Goal: Information Seeking & Learning: Learn about a topic

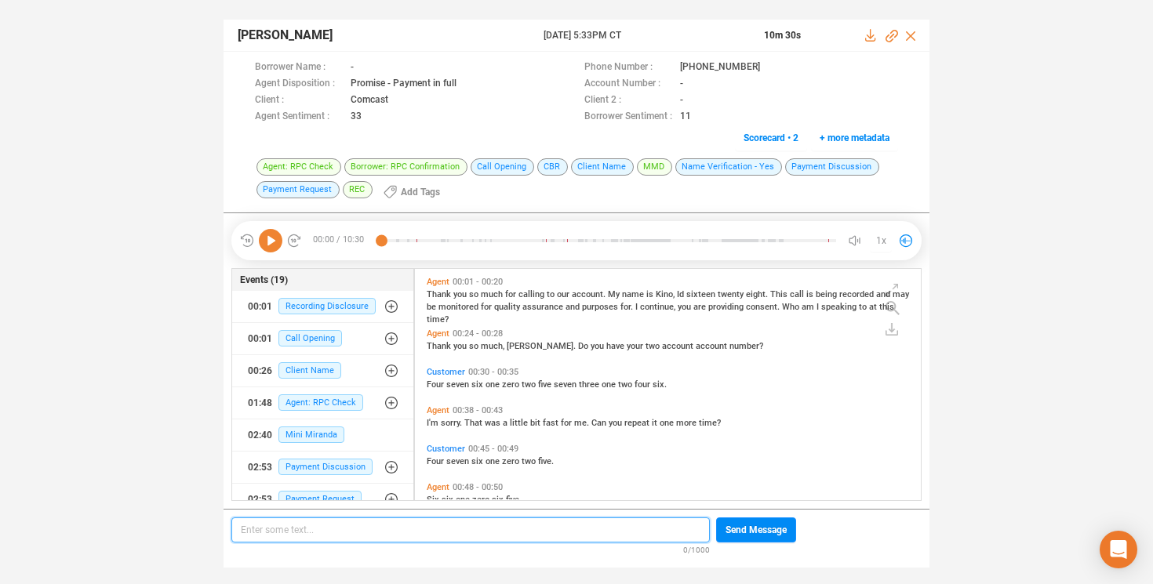
scroll to position [228, 498]
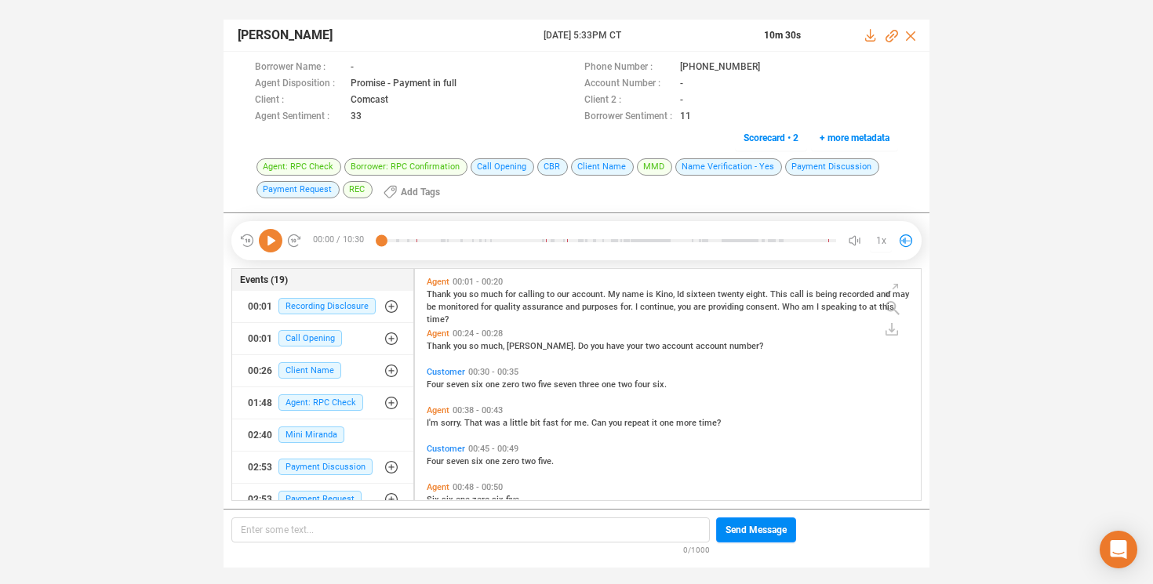
click at [269, 242] on icon at bounding box center [271, 241] width 24 height 24
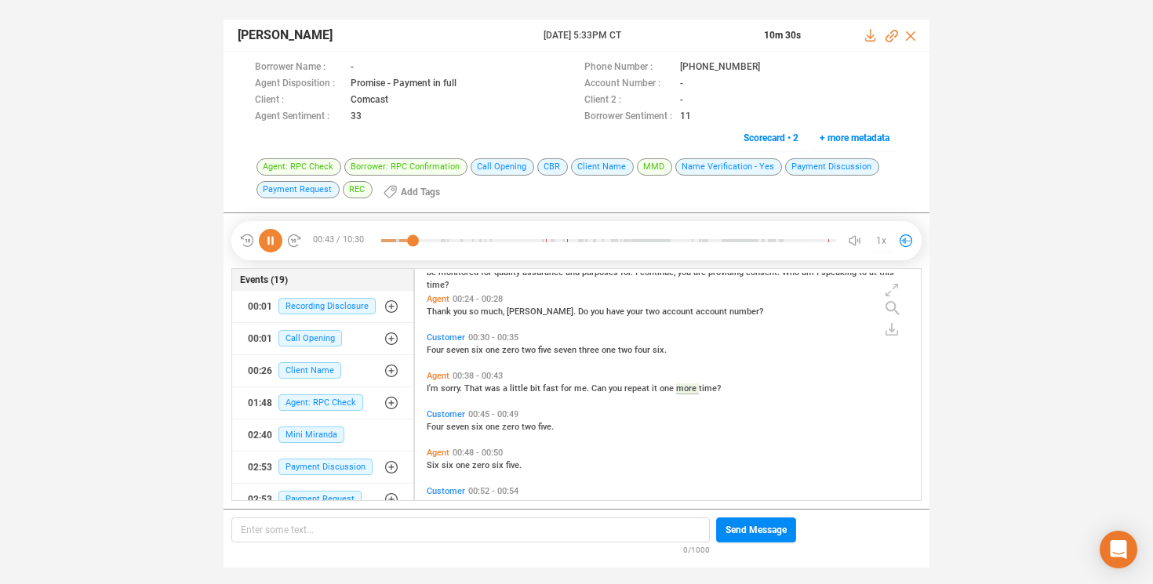
click at [270, 239] on icon at bounding box center [271, 241] width 24 height 24
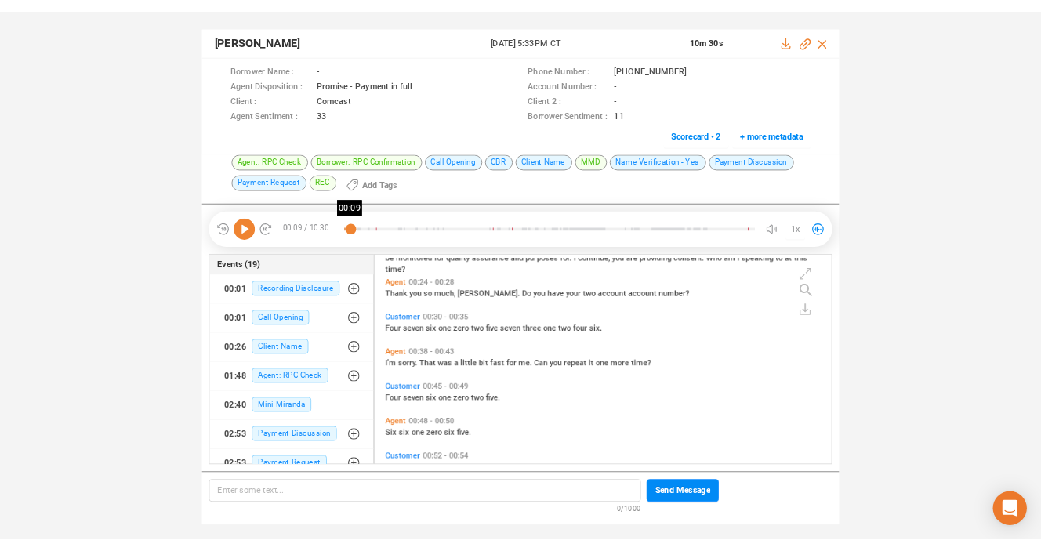
scroll to position [0, 0]
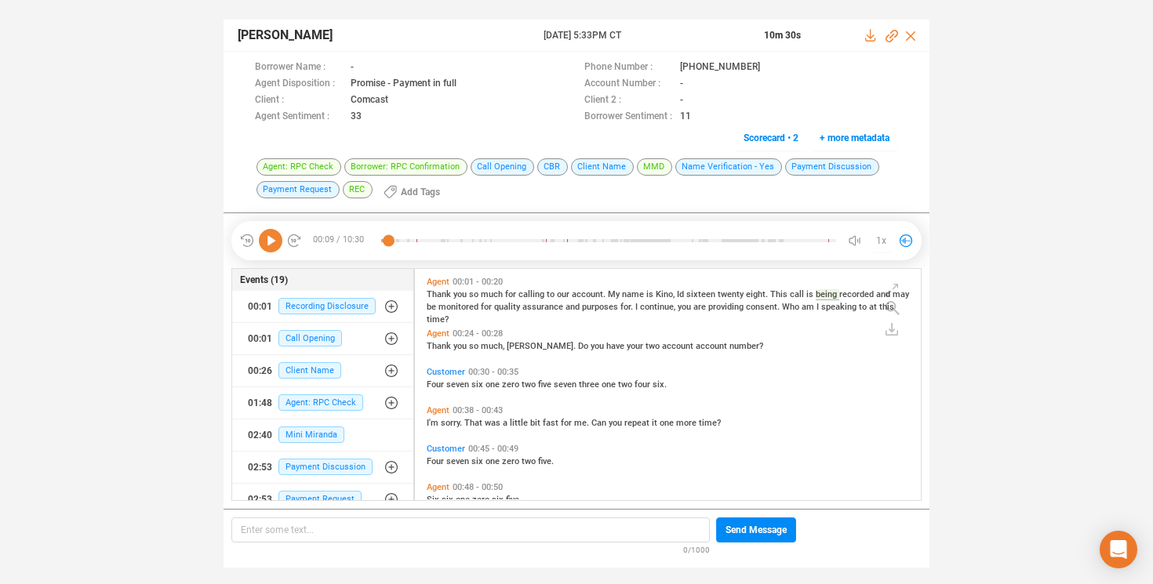
drag, startPoint x: 411, startPoint y: 240, endPoint x: 373, endPoint y: 238, distance: 37.7
click at [373, 238] on div "00:09 / 10:30 00:02 1x" at bounding box center [576, 240] width 690 height 39
click at [271, 240] on icon at bounding box center [271, 241] width 24 height 24
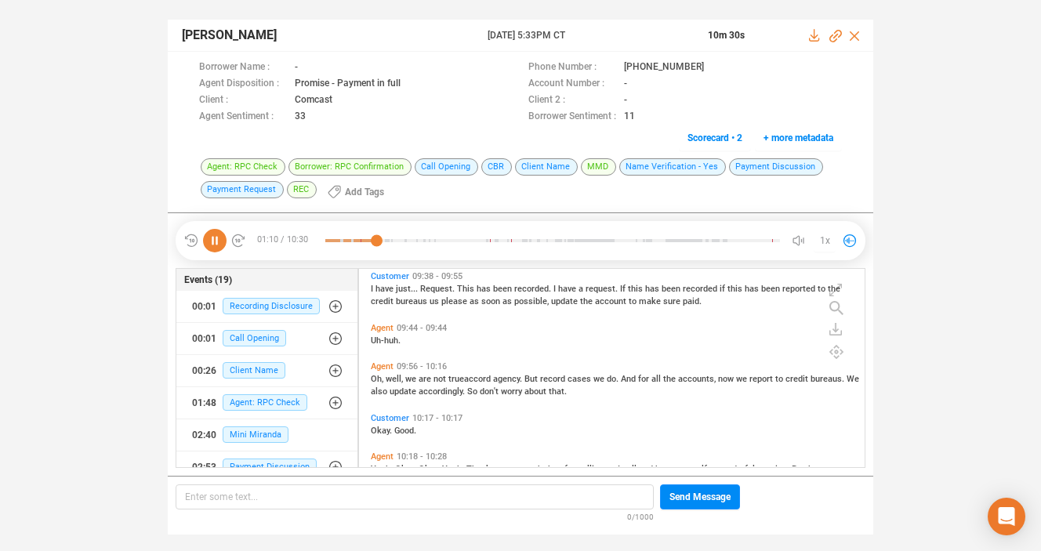
scroll to position [2449, 0]
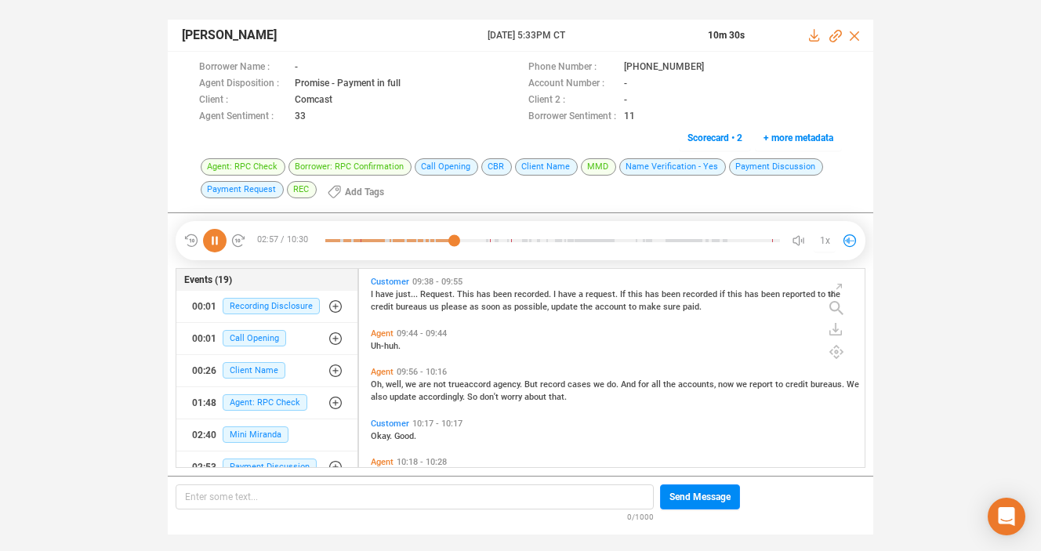
click at [215, 234] on icon at bounding box center [215, 241] width 24 height 24
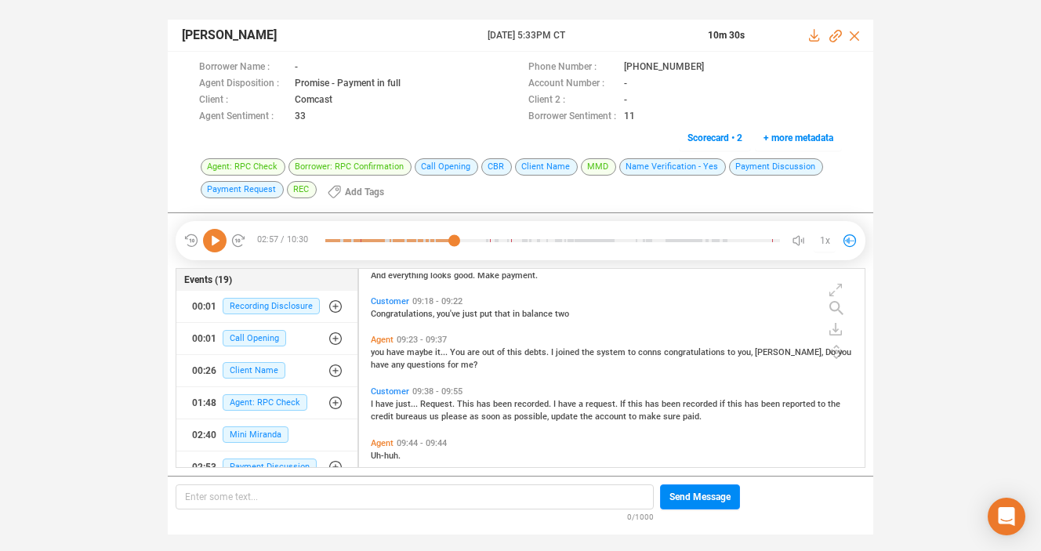
scroll to position [2336, 0]
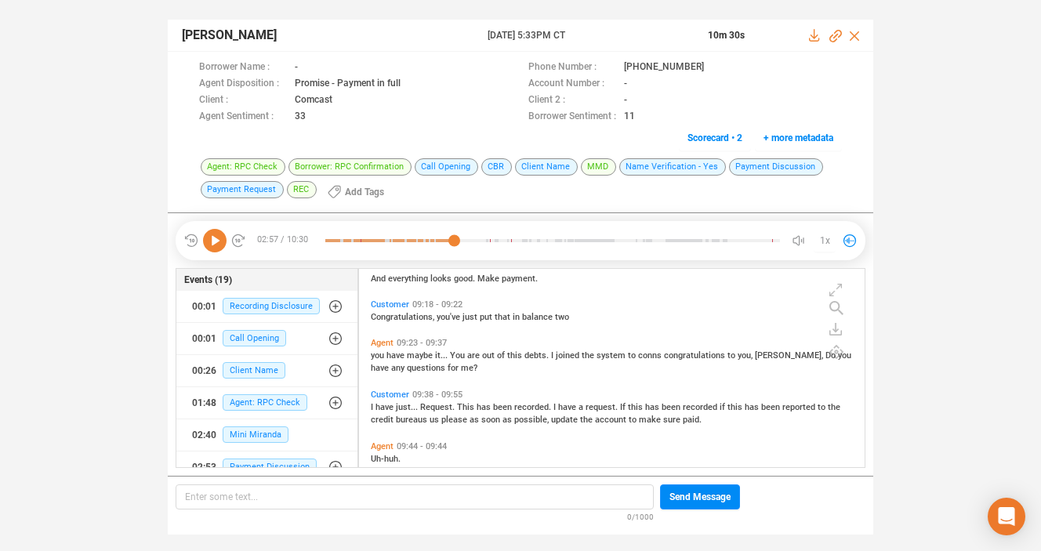
click at [383, 340] on span "Agent" at bounding box center [382, 343] width 23 height 10
click at [209, 245] on icon at bounding box center [215, 241] width 24 height 24
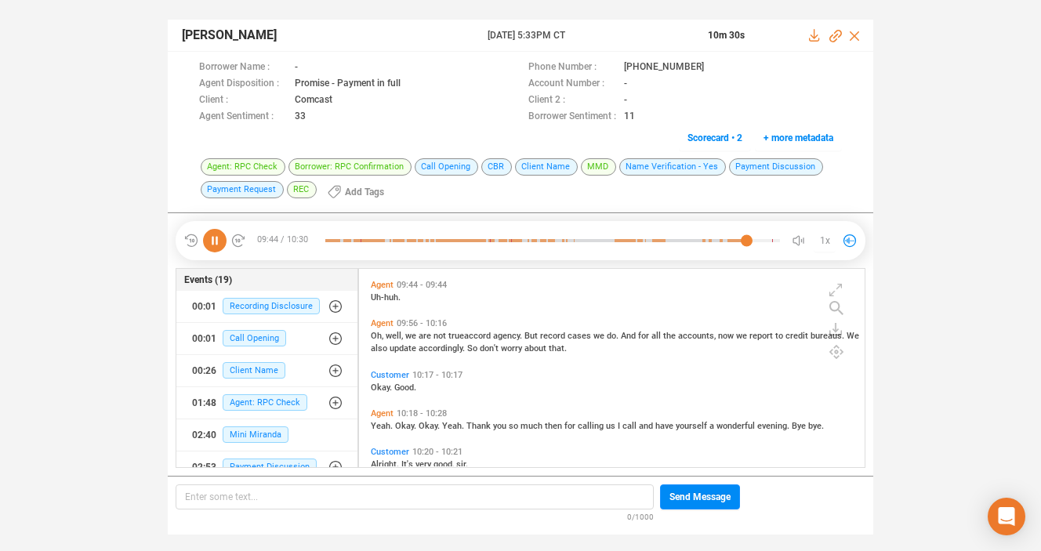
scroll to position [2501, 0]
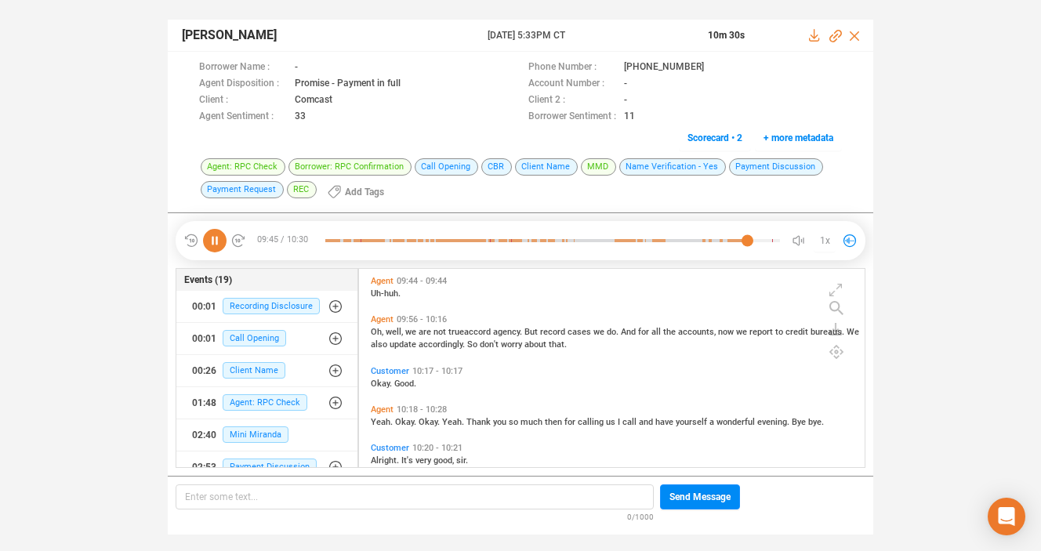
click at [223, 246] on icon at bounding box center [215, 241] width 24 height 24
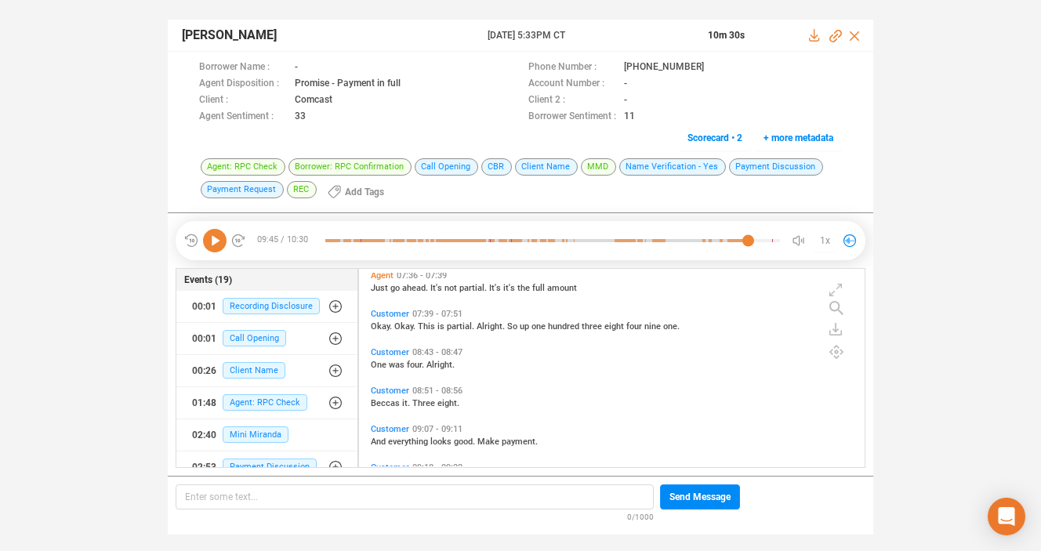
scroll to position [2136, 0]
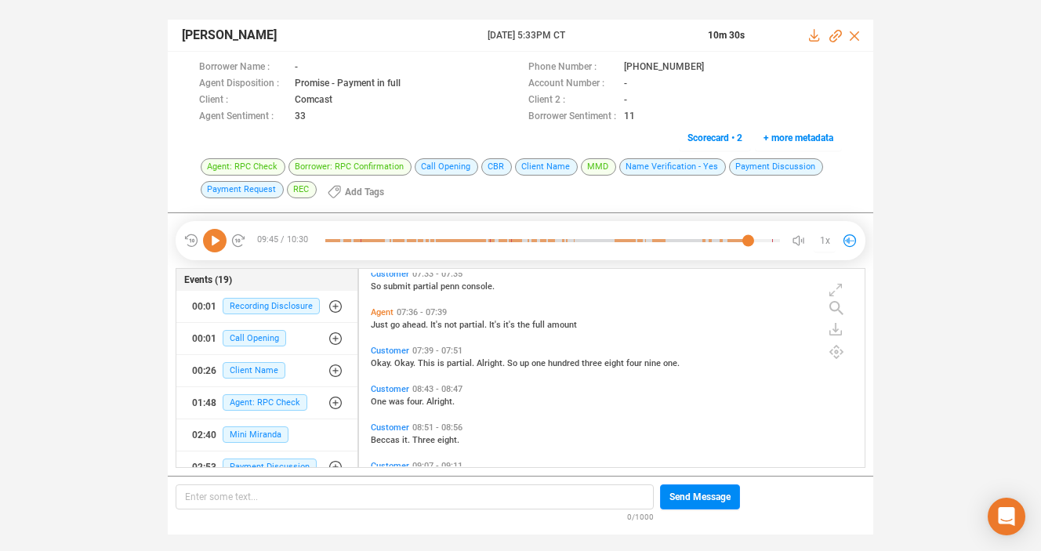
click at [471, 338] on div "Agent 07:36 - 07:39 Just go ahead. It's not partial. It's it's the full amount" at bounding box center [616, 322] width 498 height 38
click at [473, 343] on div "Customer 07:39 - 07:51 Okay. Okay. This is partial. Alright. So up one hundred …" at bounding box center [616, 357] width 498 height 31
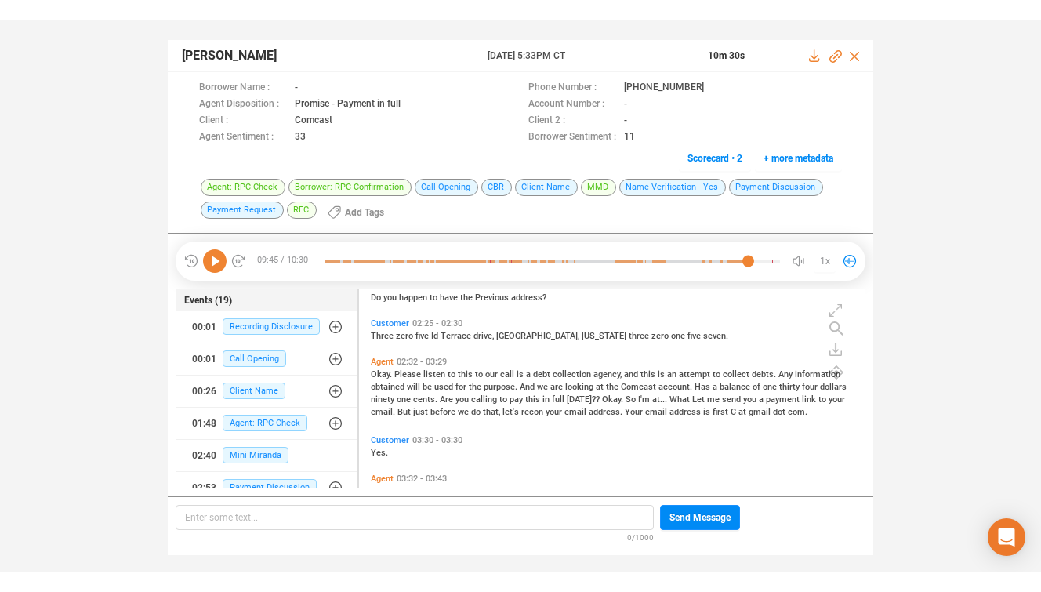
scroll to position [727, 0]
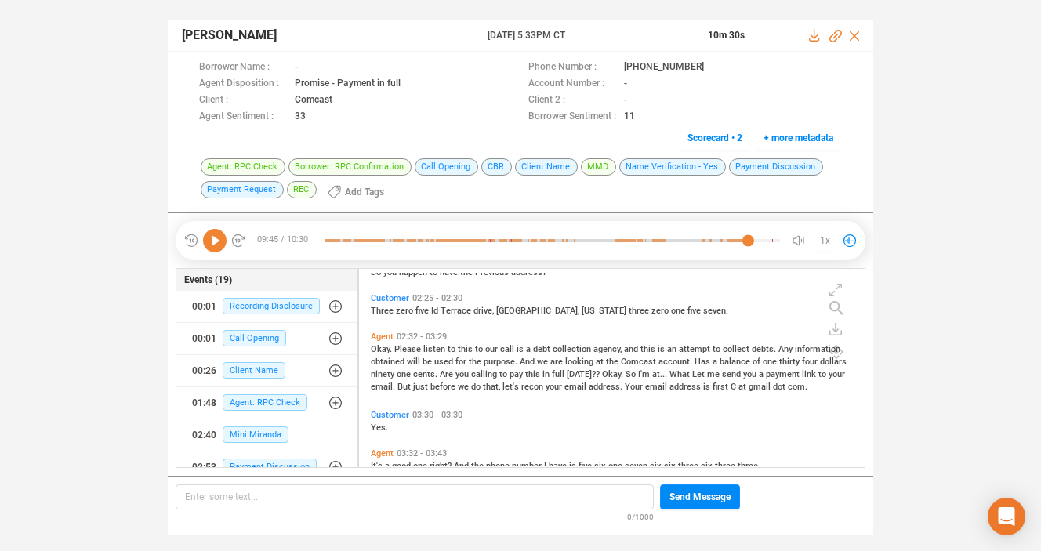
click at [528, 372] on span "this" at bounding box center [533, 374] width 17 height 10
click at [215, 238] on icon at bounding box center [215, 241] width 24 height 24
click at [216, 241] on icon at bounding box center [215, 241] width 24 height 24
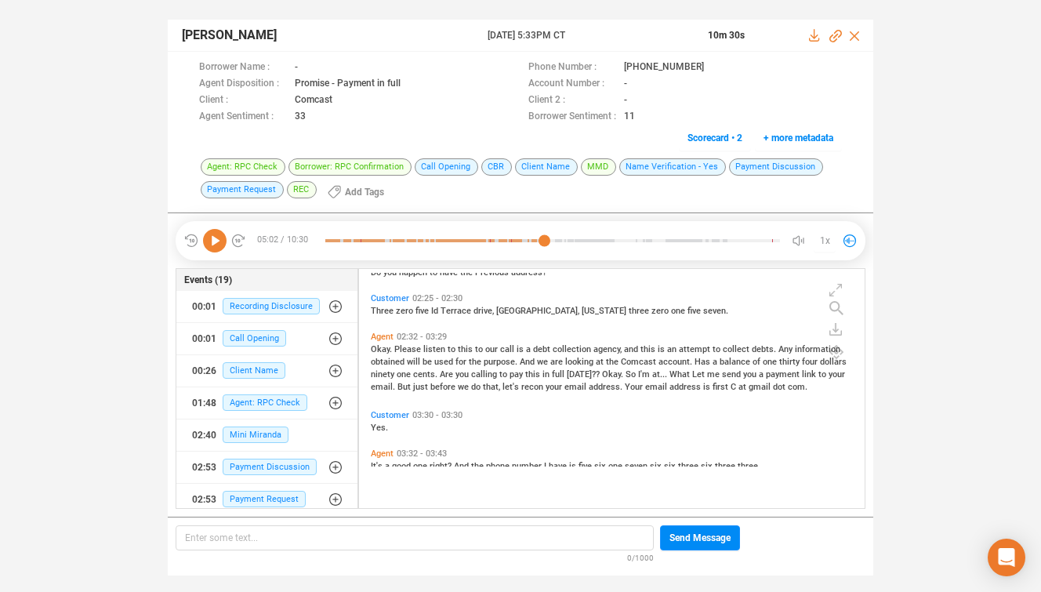
scroll to position [236, 498]
